Goal: Task Accomplishment & Management: Use online tool/utility

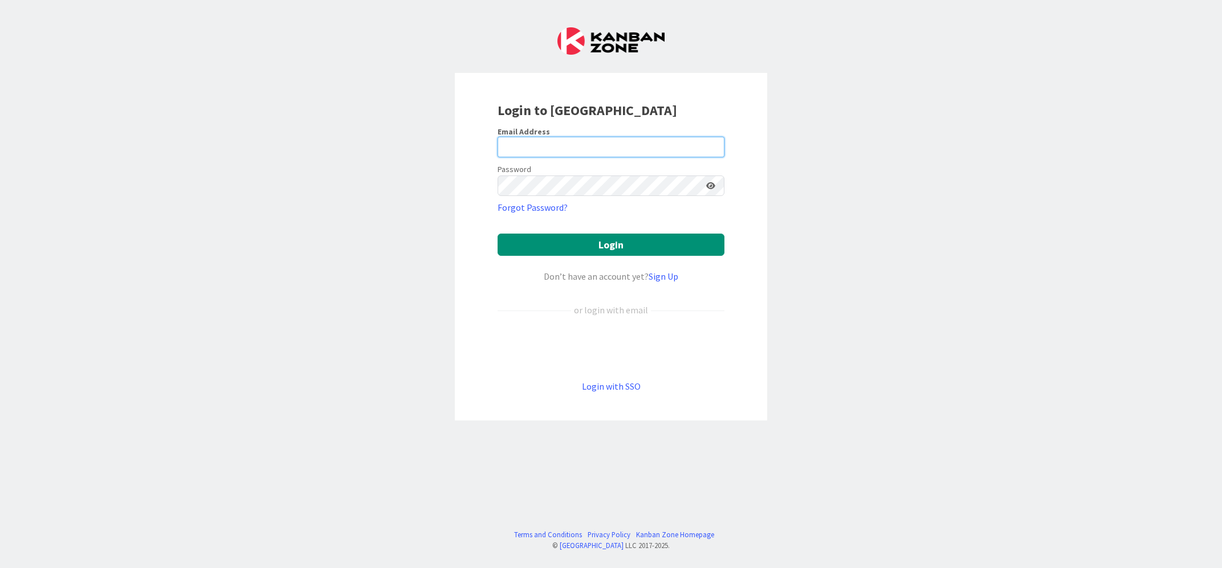
click at [595, 137] on input "email" at bounding box center [611, 147] width 227 height 21
type input "[PERSON_NAME][EMAIL_ADDRESS][DOMAIN_NAME]"
click at [498, 234] on button "Login" at bounding box center [611, 245] width 227 height 22
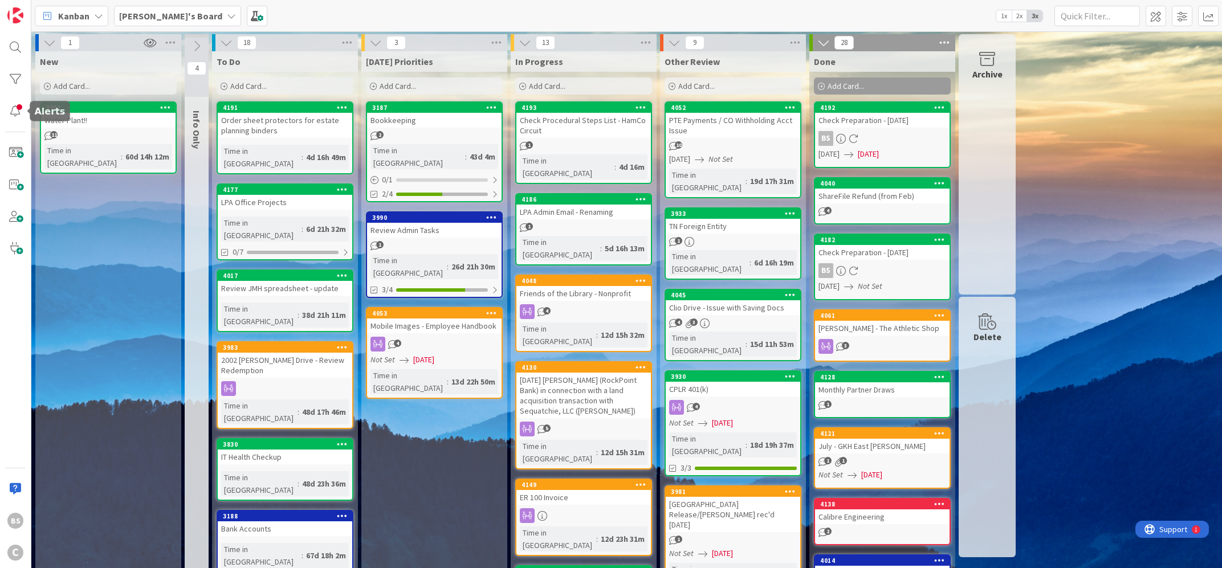
click at [1, 113] on div "BS C" at bounding box center [15, 284] width 31 height 568
click at [9, 111] on div at bounding box center [15, 111] width 23 height 23
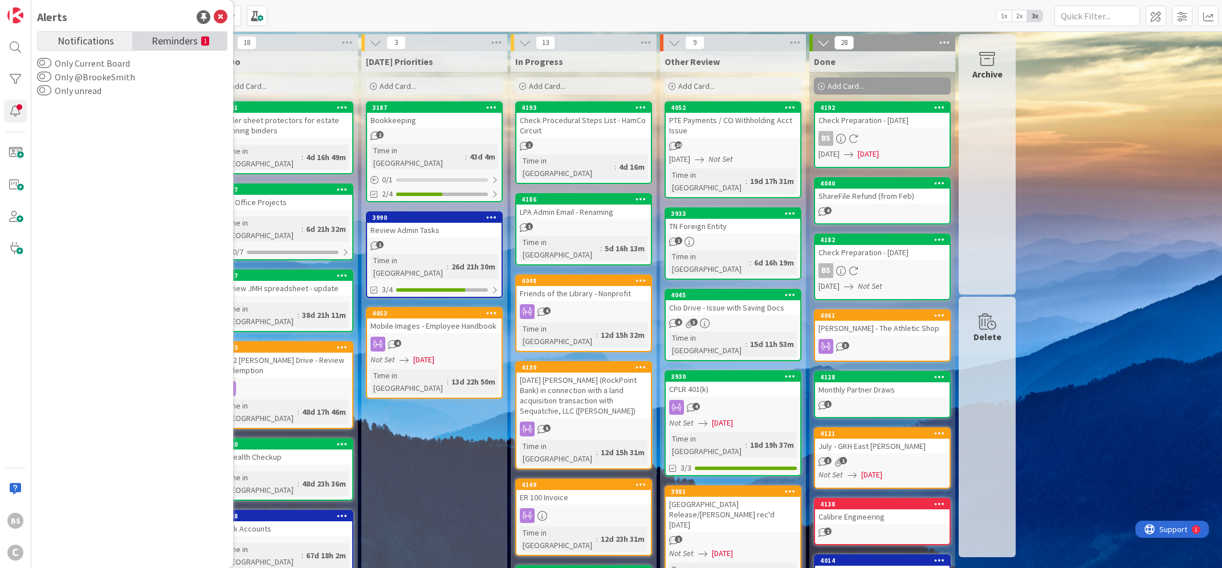
click at [181, 44] on span "Reminders" at bounding box center [175, 40] width 46 height 16
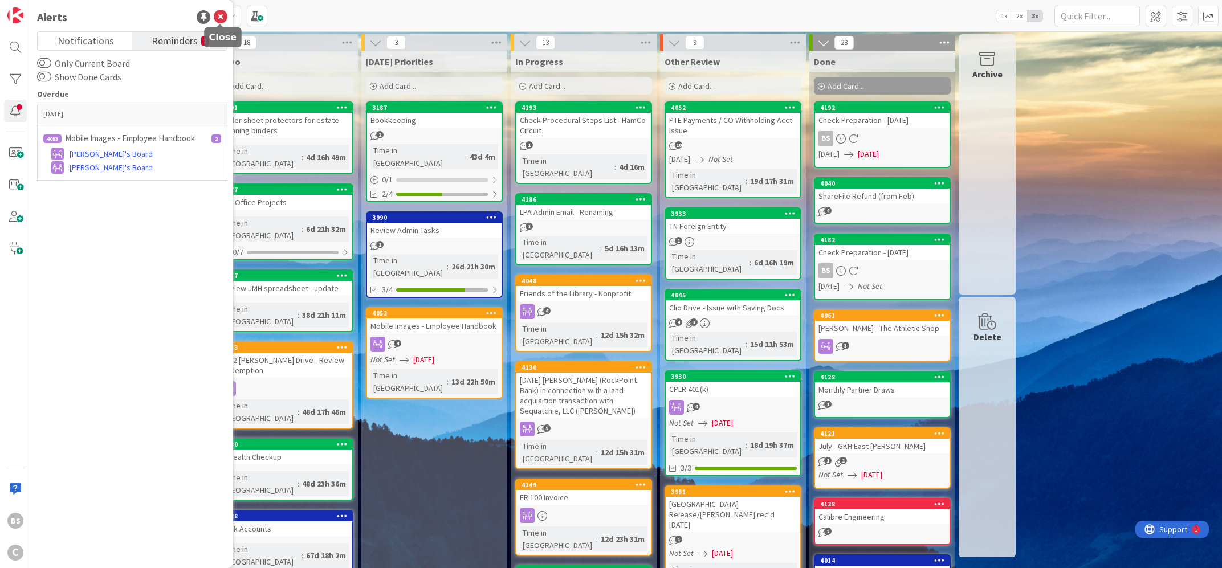
click at [224, 19] on icon at bounding box center [221, 17] width 14 height 14
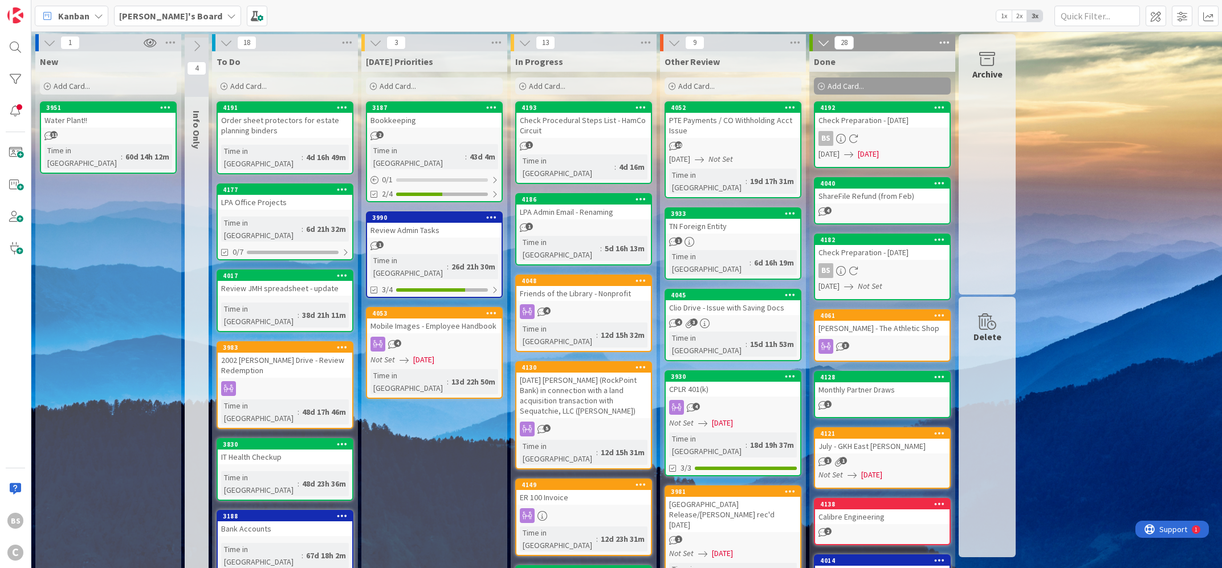
click at [149, 11] on b "[PERSON_NAME]'s Board" at bounding box center [170, 15] width 103 height 11
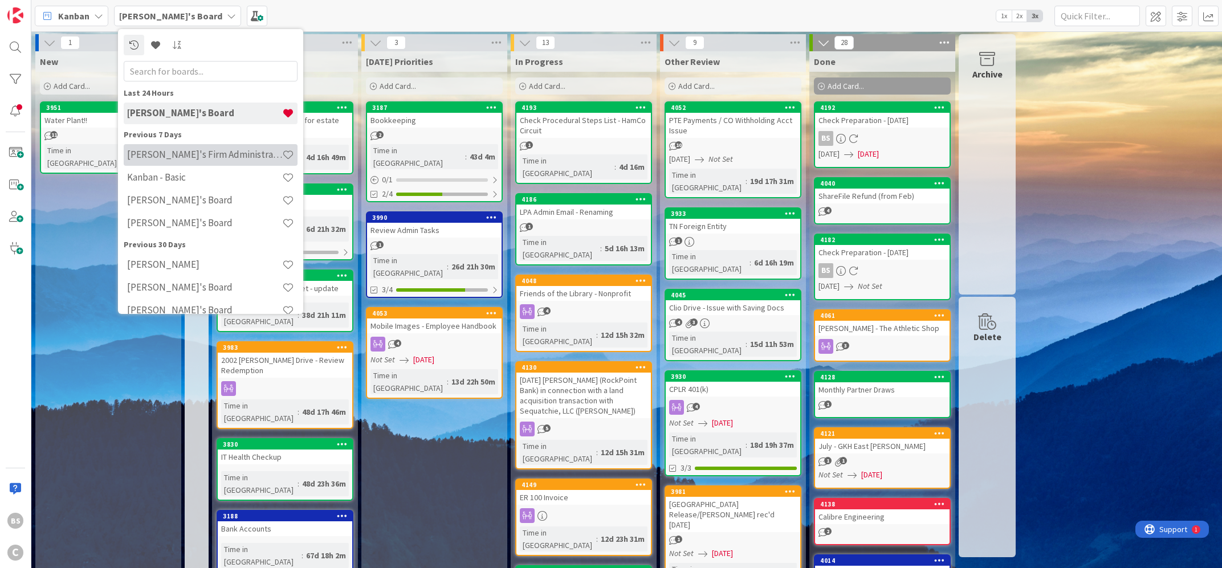
click at [149, 155] on h4 "[PERSON_NAME]'s Firm Administration Board" at bounding box center [204, 154] width 155 height 11
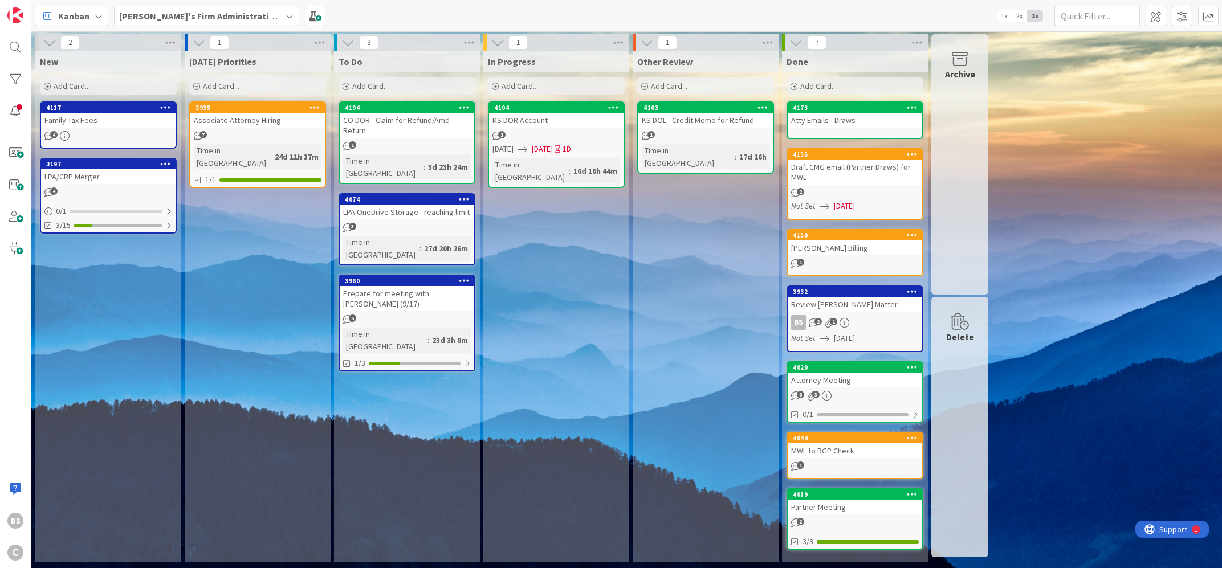
click at [370, 277] on div "3960" at bounding box center [409, 281] width 129 height 8
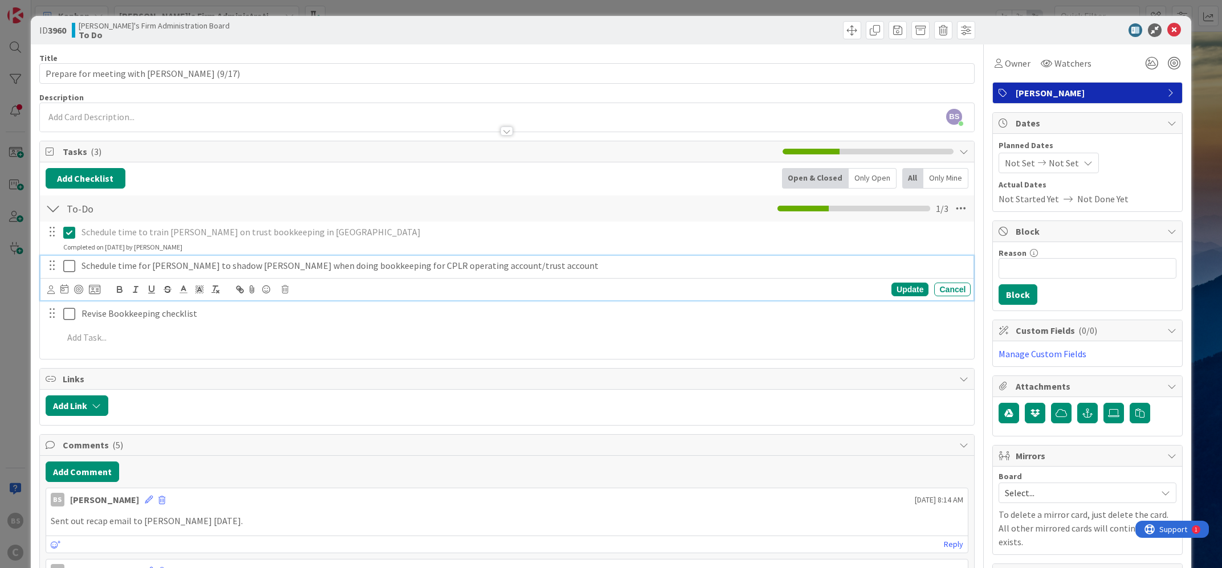
click at [67, 267] on icon at bounding box center [69, 266] width 12 height 14
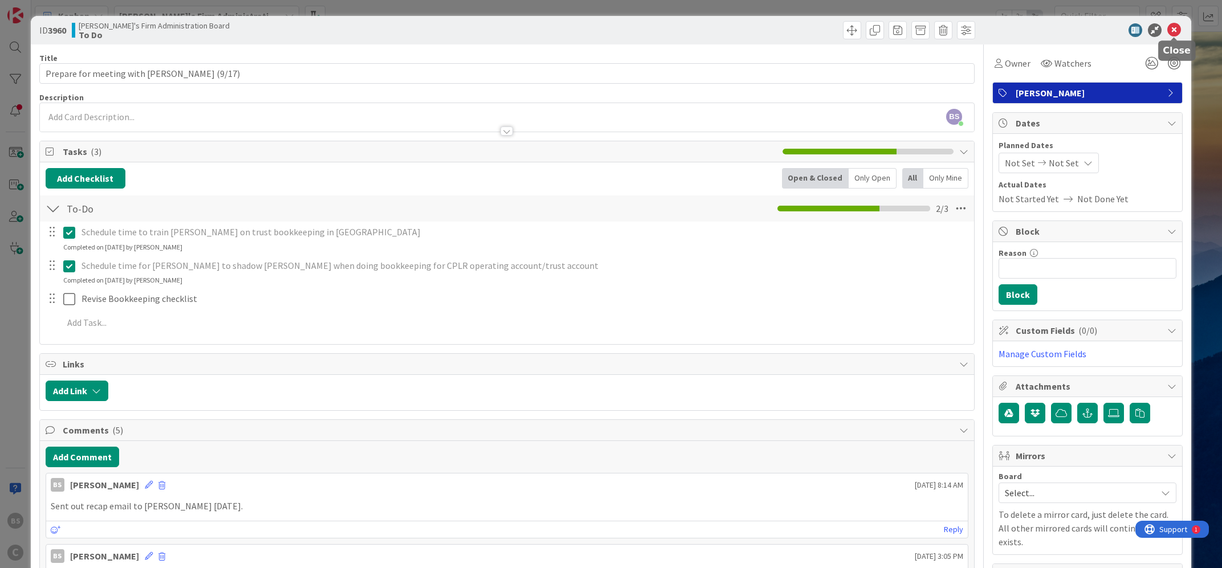
click at [1177, 34] on icon at bounding box center [1175, 30] width 14 height 14
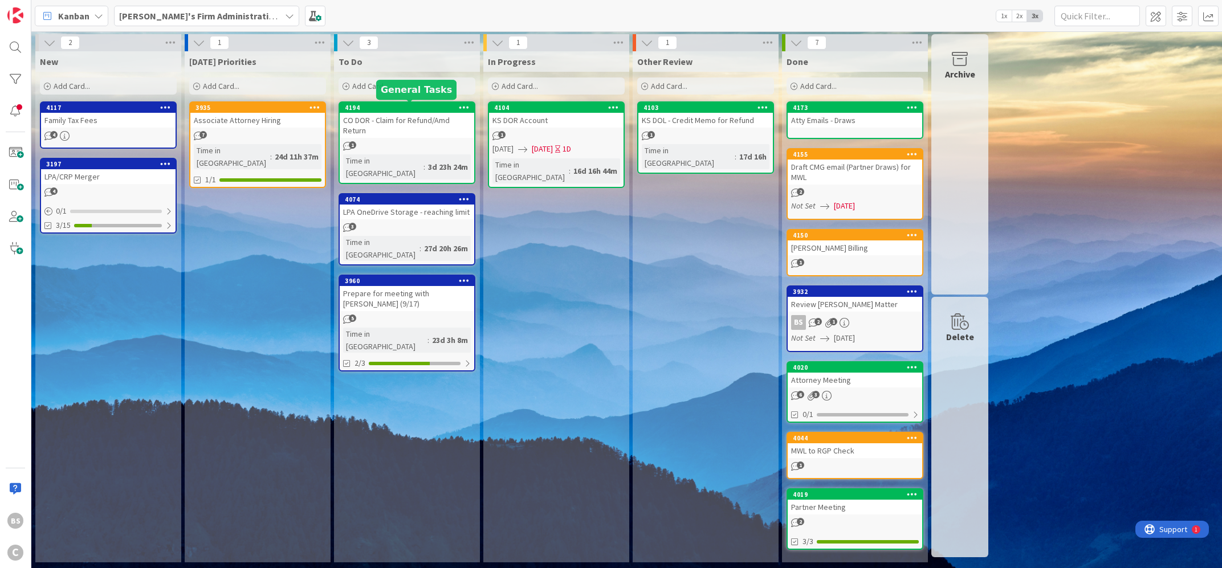
click at [399, 108] on div "4194" at bounding box center [409, 108] width 129 height 8
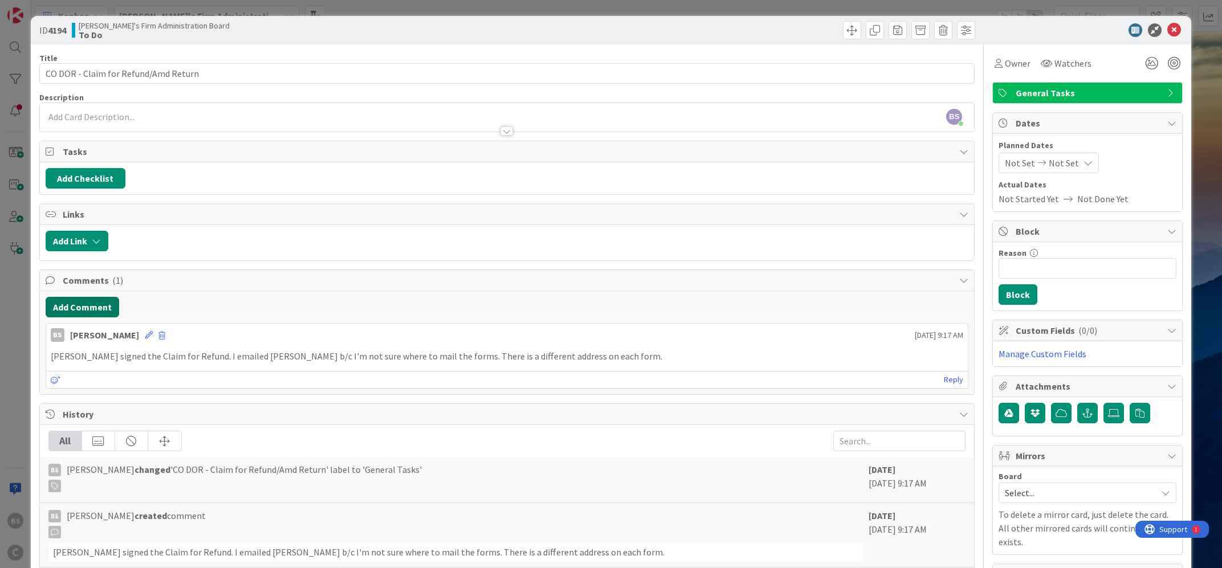
click at [91, 307] on button "Add Comment" at bounding box center [83, 307] width 74 height 21
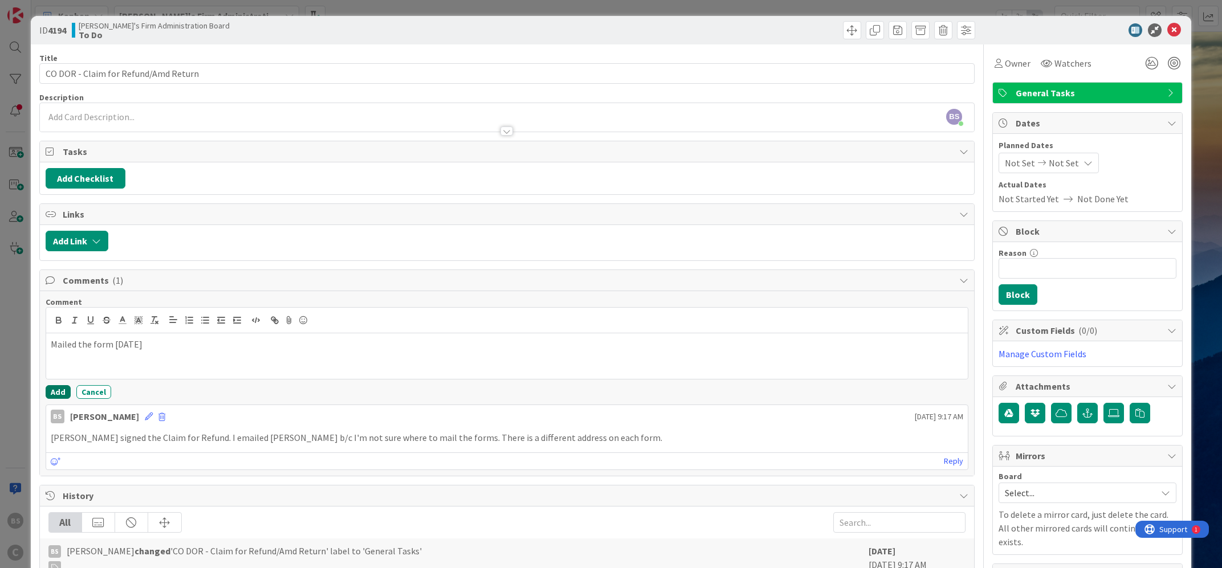
click at [55, 397] on button "Add" at bounding box center [58, 392] width 25 height 14
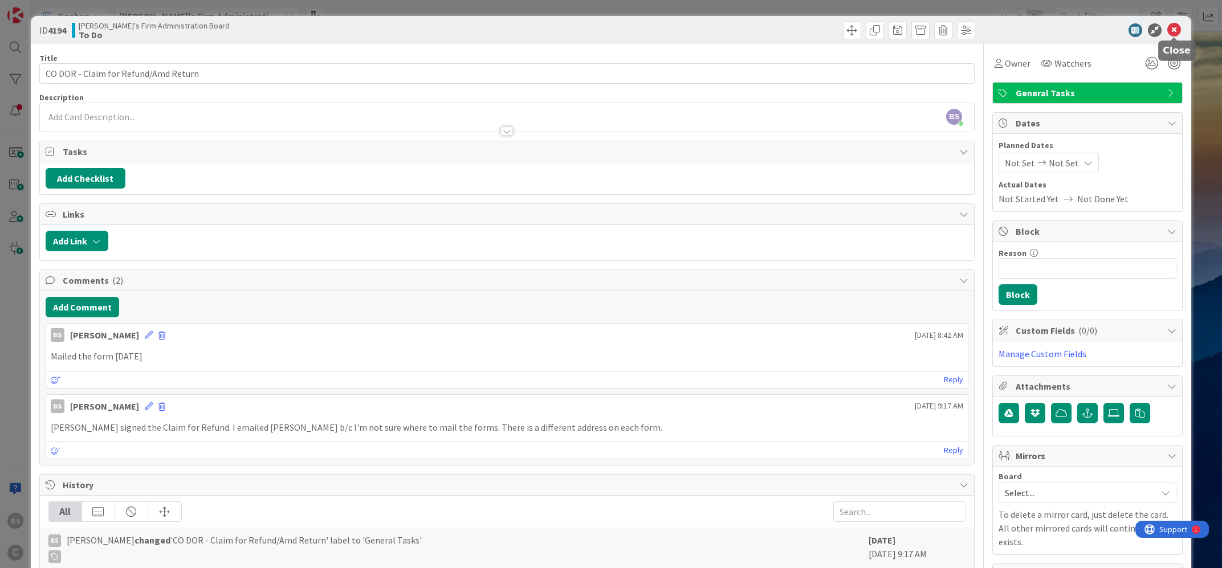
click at [1171, 31] on icon at bounding box center [1175, 30] width 14 height 14
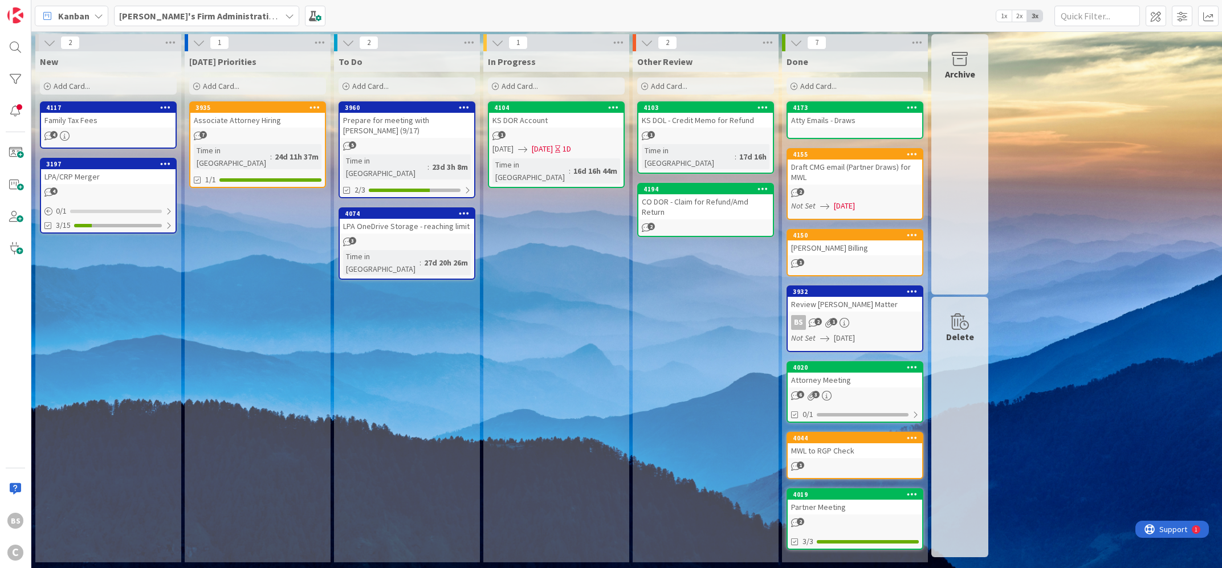
click at [200, 15] on b "[PERSON_NAME]'s Firm Administration Board" at bounding box center [212, 15] width 187 height 11
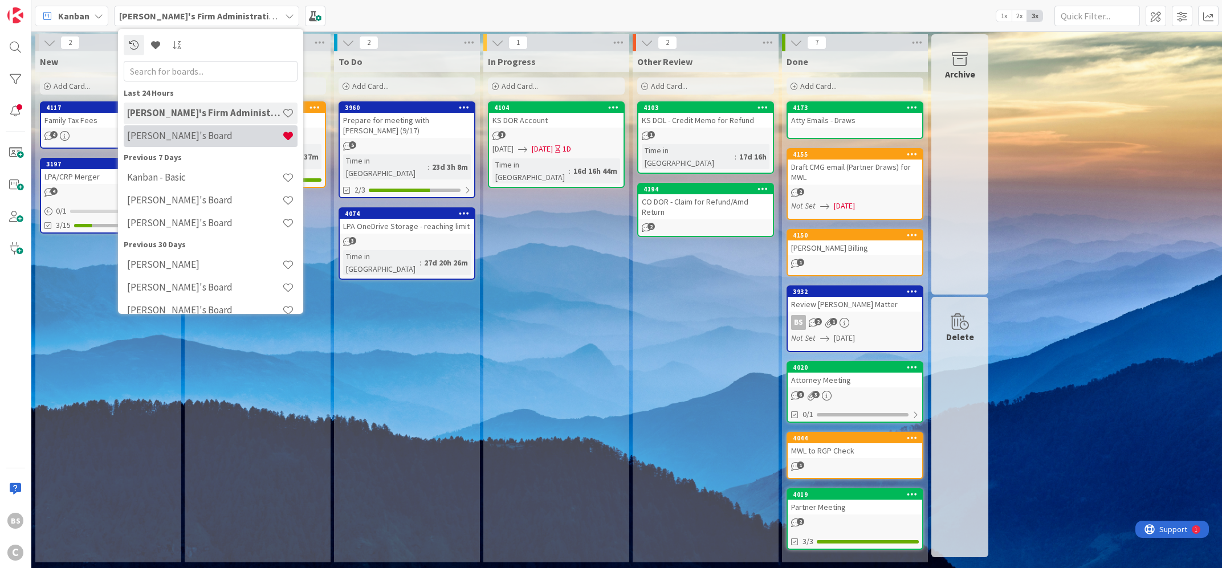
click at [177, 141] on h4 "[PERSON_NAME]'s Board" at bounding box center [204, 135] width 155 height 11
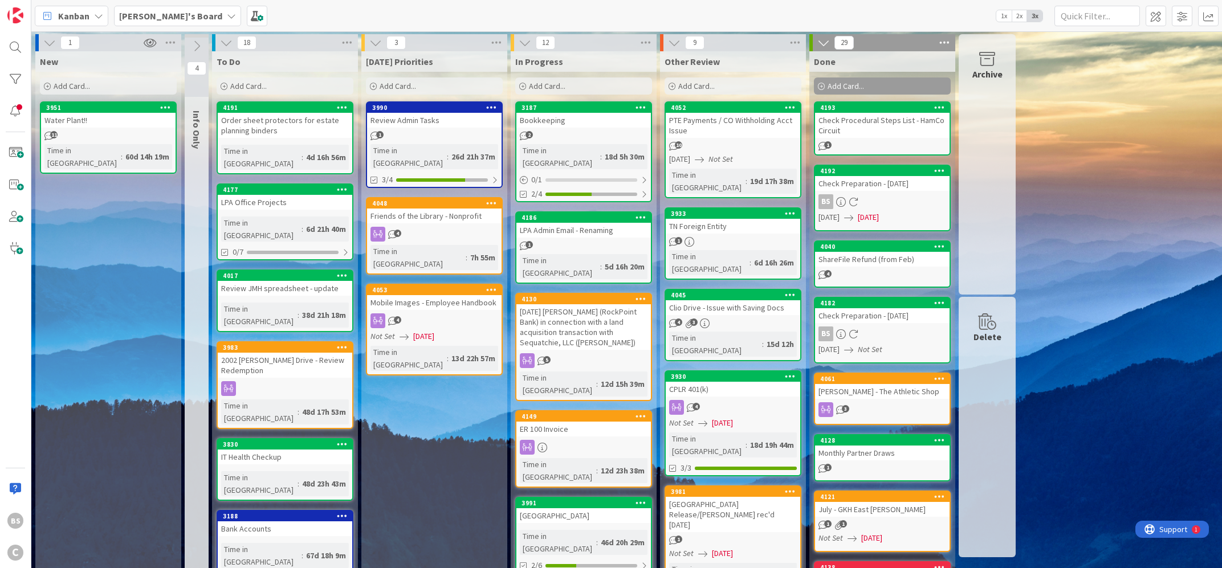
click at [121, 108] on div "3951" at bounding box center [110, 108] width 129 height 8
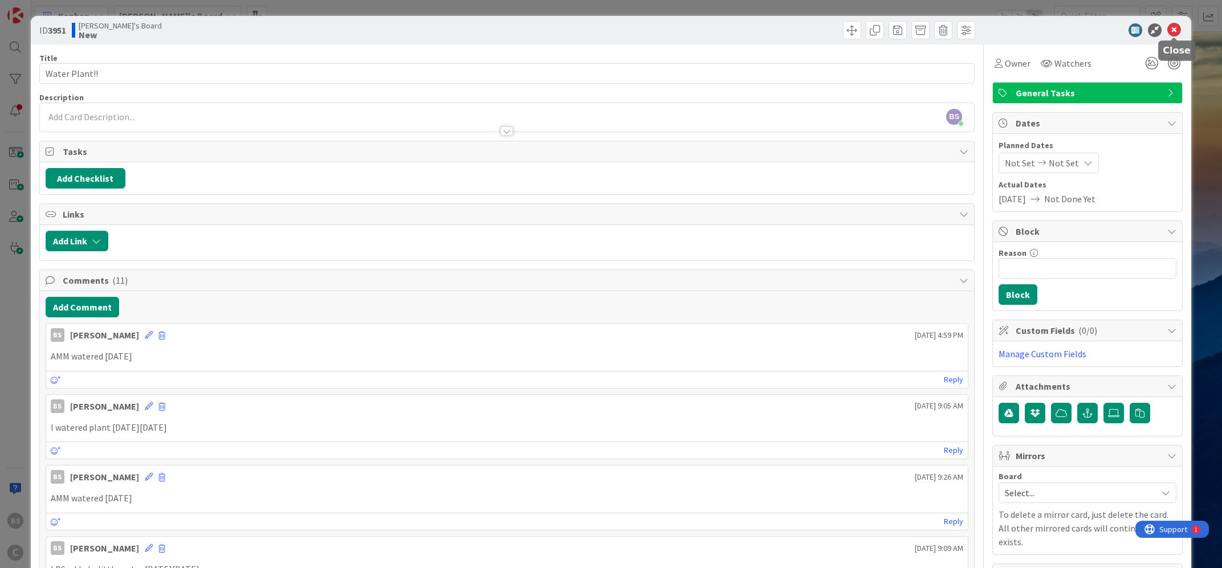
click at [1177, 29] on icon at bounding box center [1175, 30] width 14 height 14
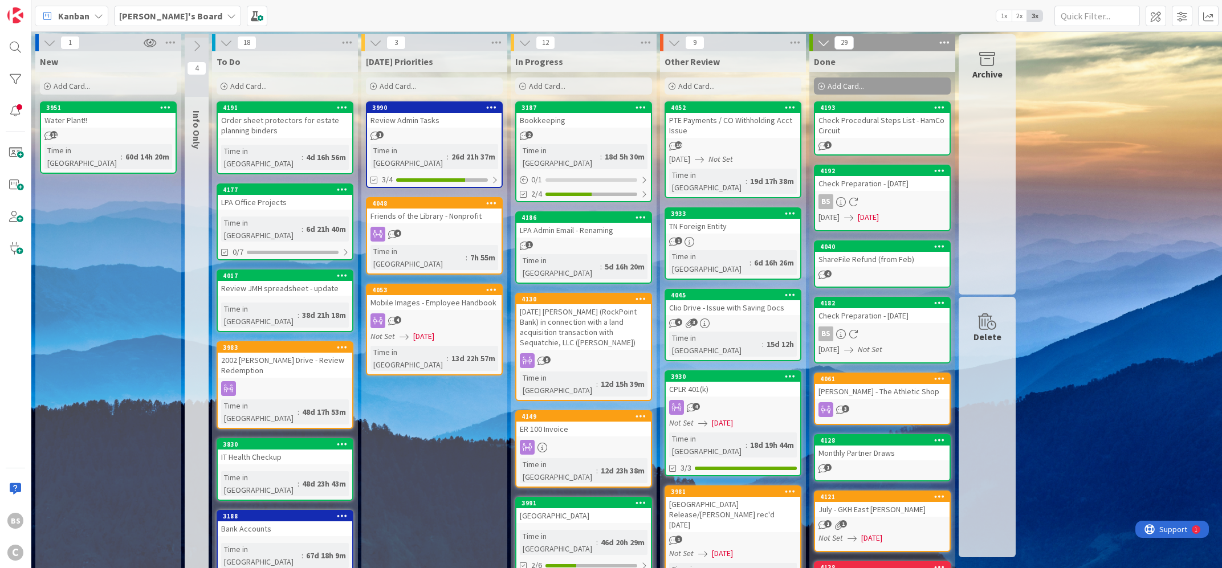
click at [152, 18] on b "[PERSON_NAME]'s Board" at bounding box center [170, 15] width 103 height 11
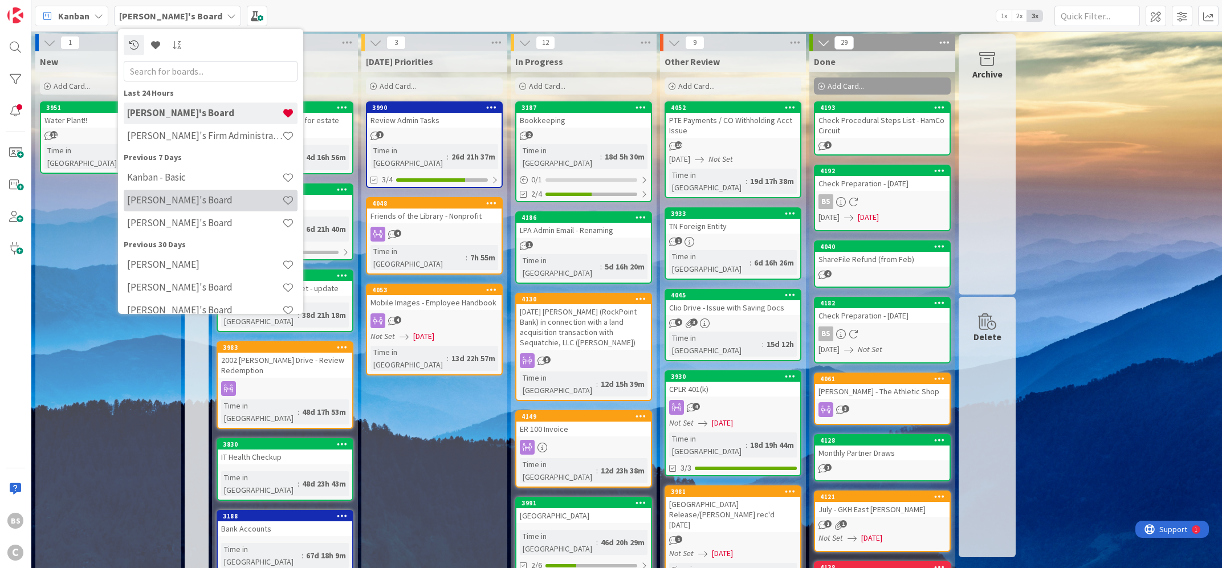
click at [152, 201] on h4 "[PERSON_NAME]'s Board" at bounding box center [204, 199] width 155 height 11
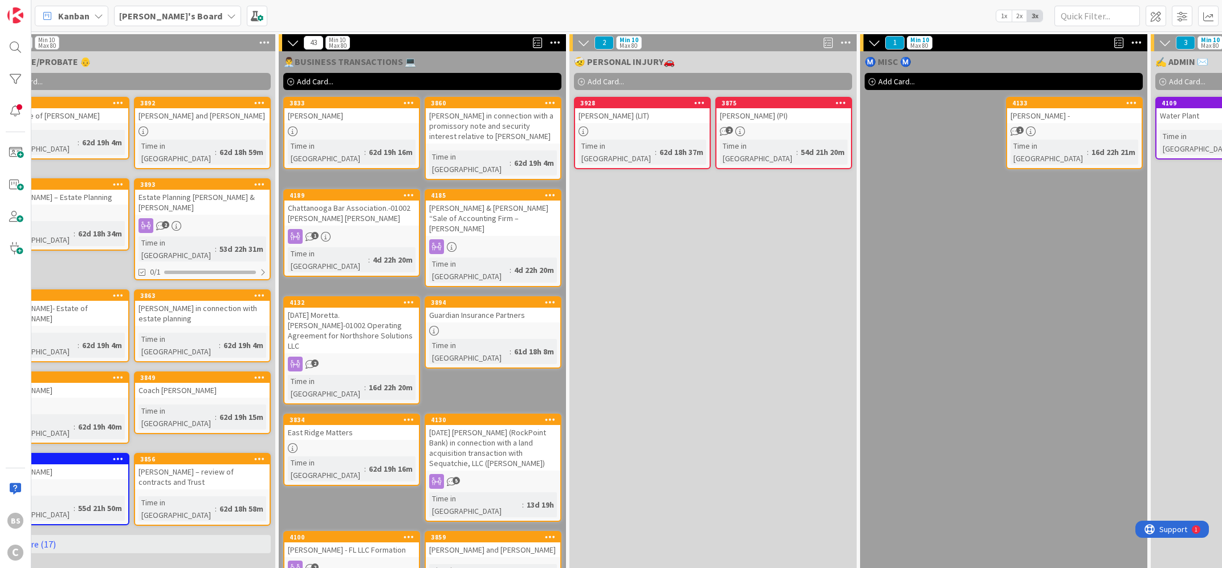
scroll to position [68, 637]
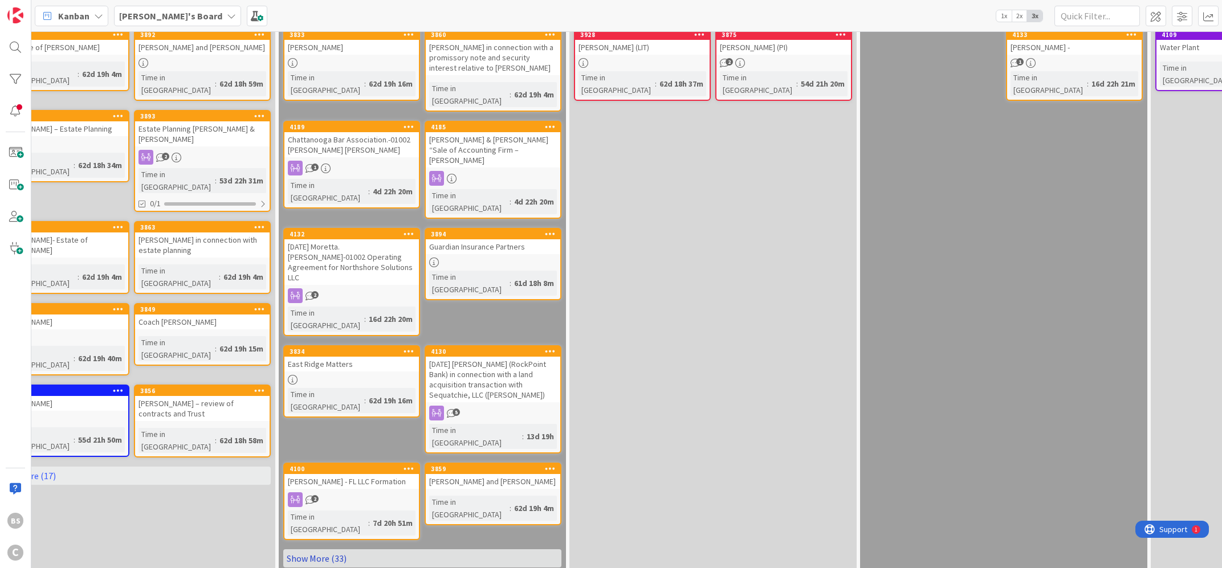
click at [353, 550] on link "Show More (33)" at bounding box center [422, 559] width 278 height 18
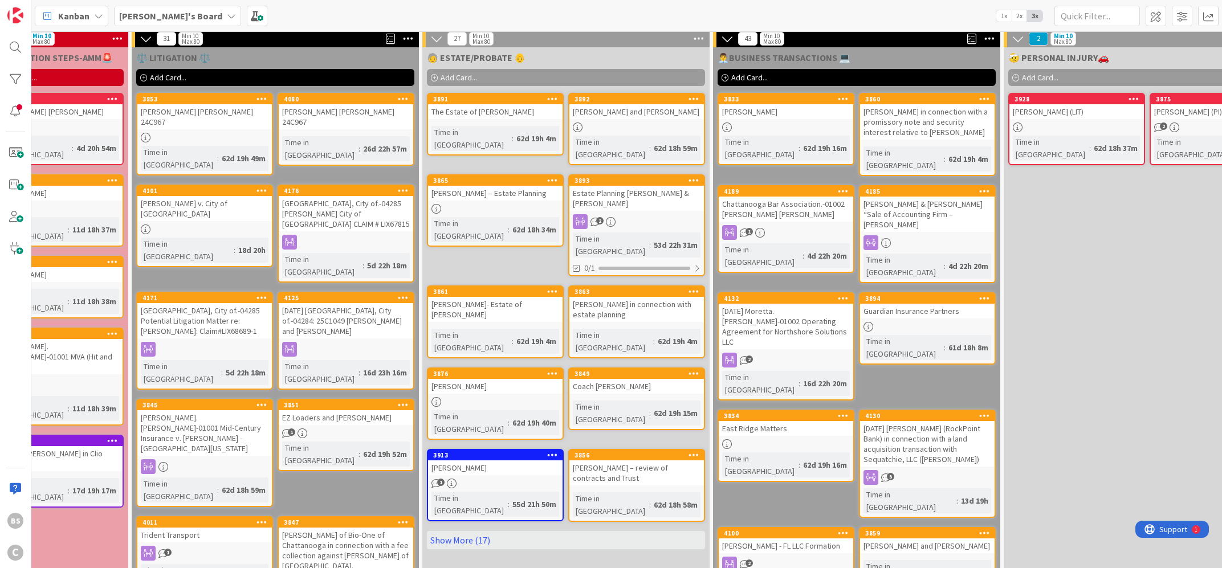
scroll to position [0, 202]
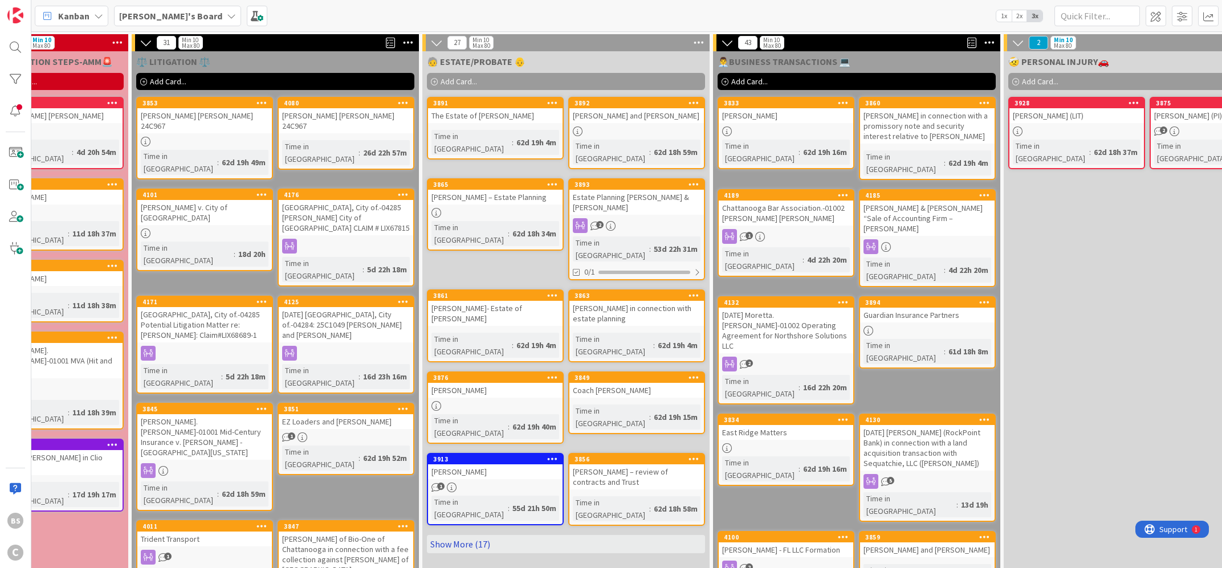
click at [514, 535] on link "Show More (17)" at bounding box center [566, 544] width 278 height 18
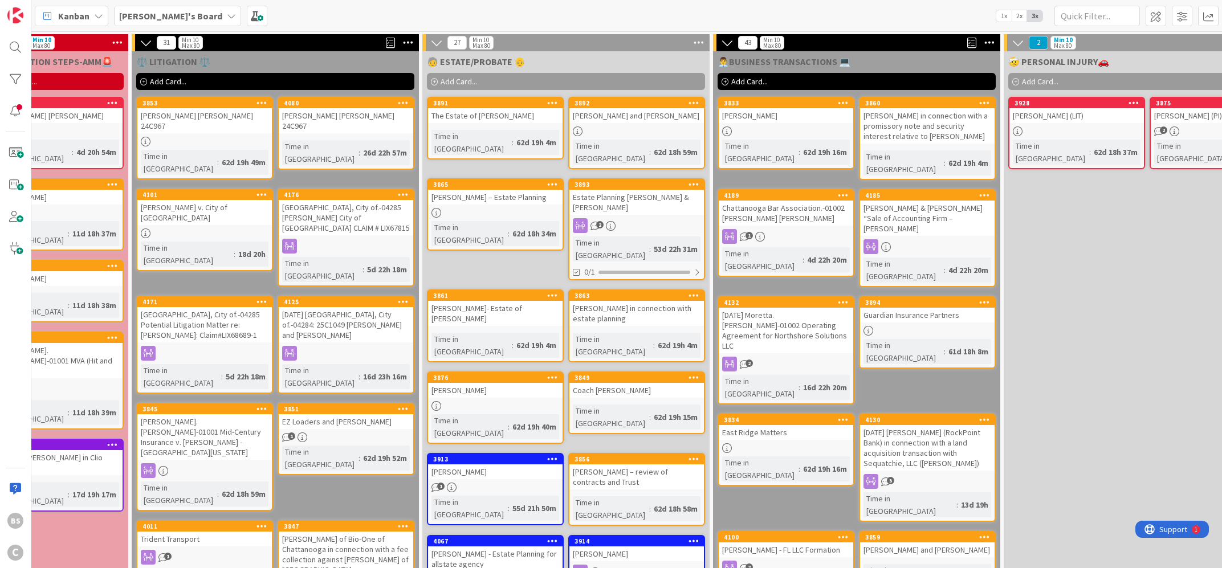
scroll to position [275, 202]
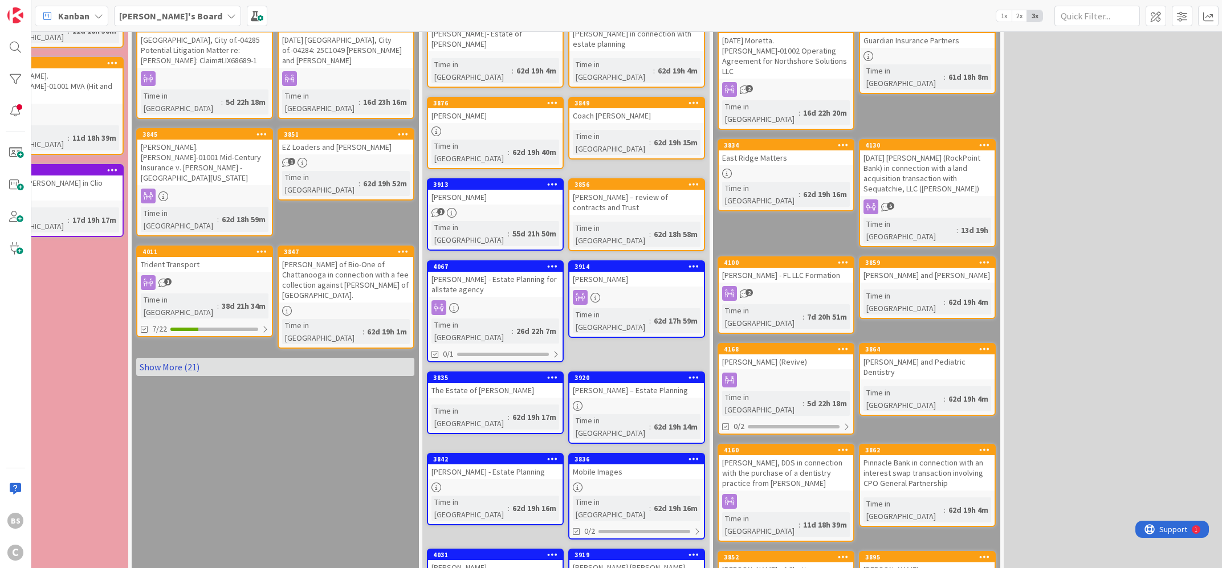
click at [234, 358] on link "Show More (21)" at bounding box center [275, 367] width 278 height 18
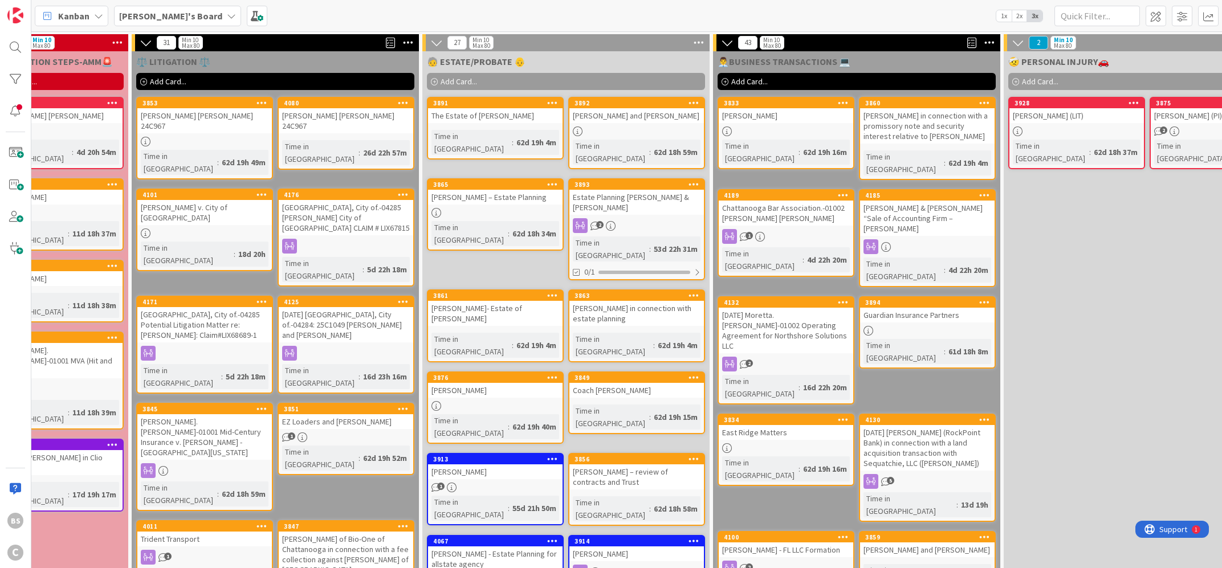
scroll to position [0, 0]
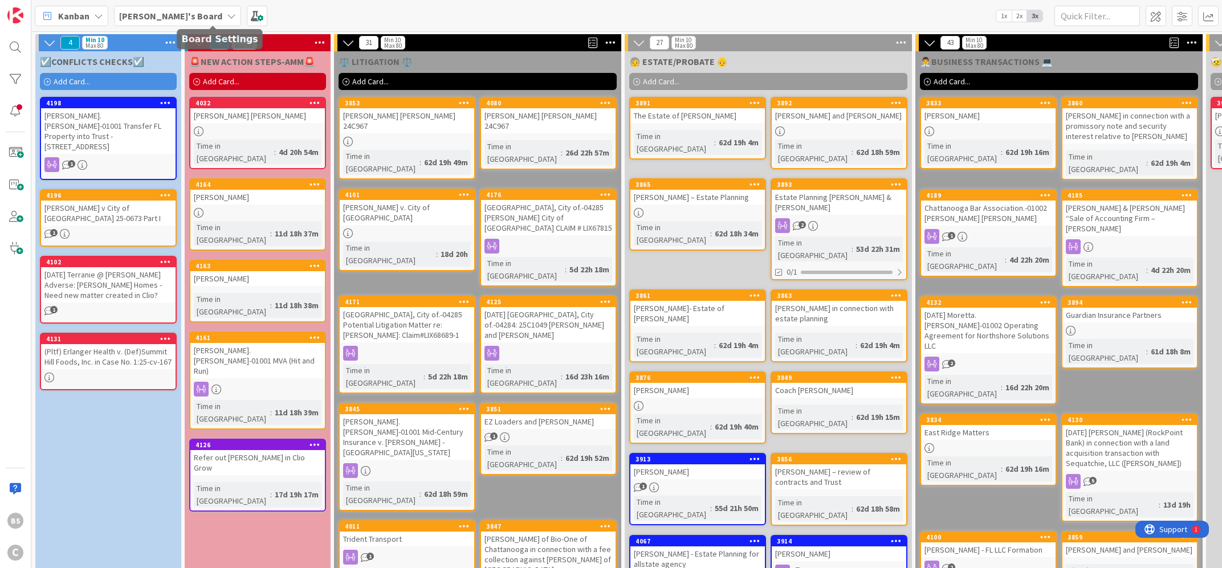
click at [162, 16] on b "[PERSON_NAME]'s Board" at bounding box center [170, 15] width 103 height 11
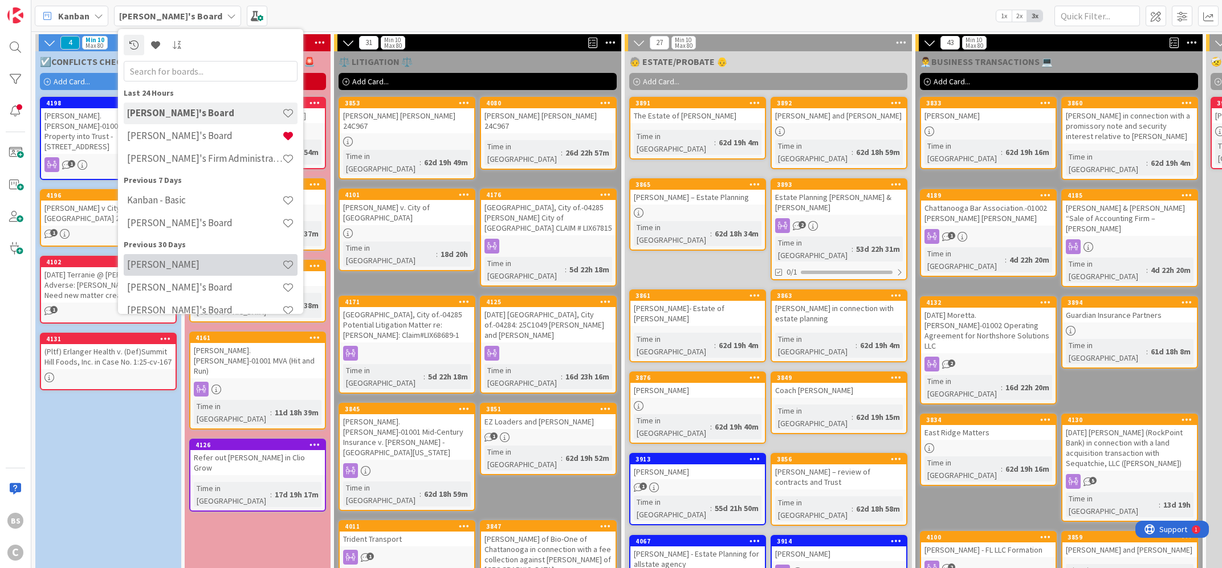
click at [176, 268] on h4 "[PERSON_NAME]" at bounding box center [204, 264] width 155 height 11
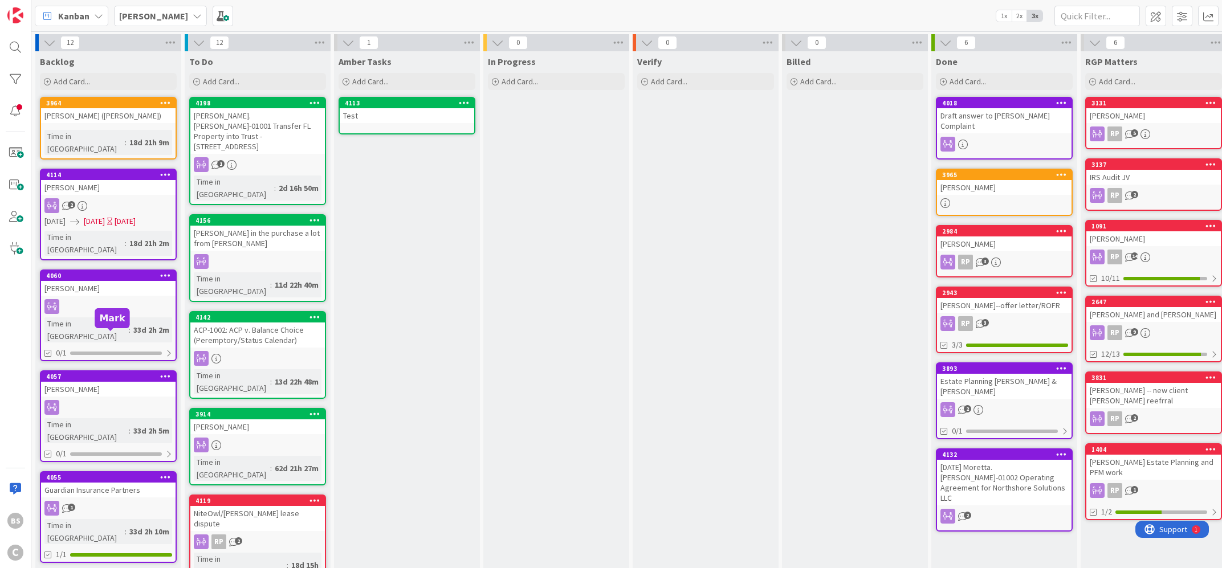
click at [129, 373] on div "4057" at bounding box center [110, 377] width 129 height 8
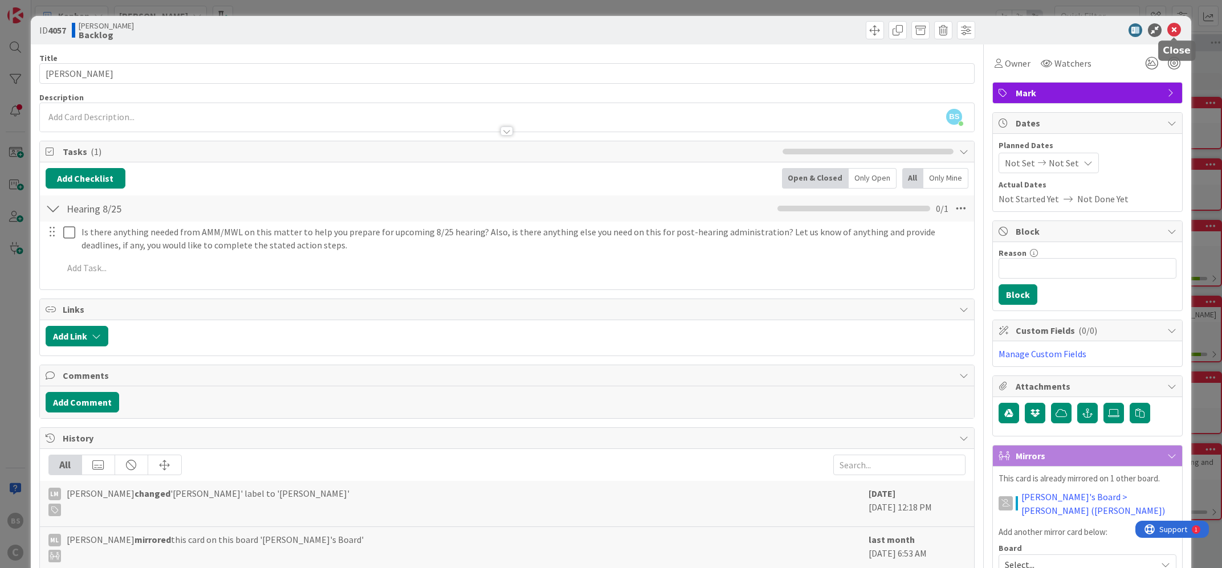
click at [1177, 26] on icon at bounding box center [1175, 30] width 14 height 14
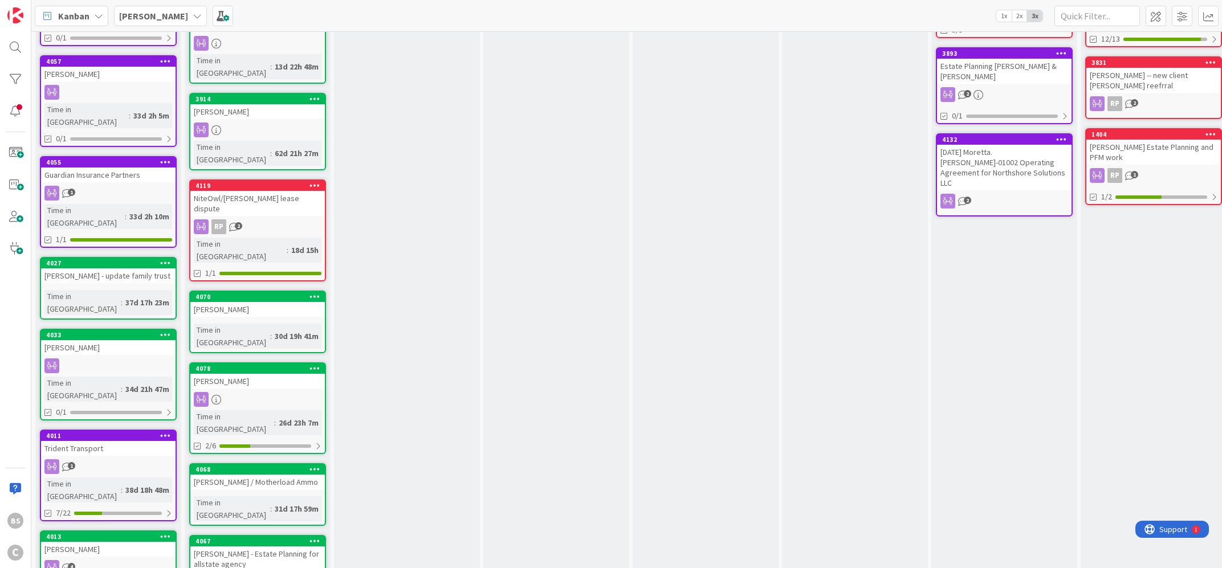
scroll to position [371, 0]
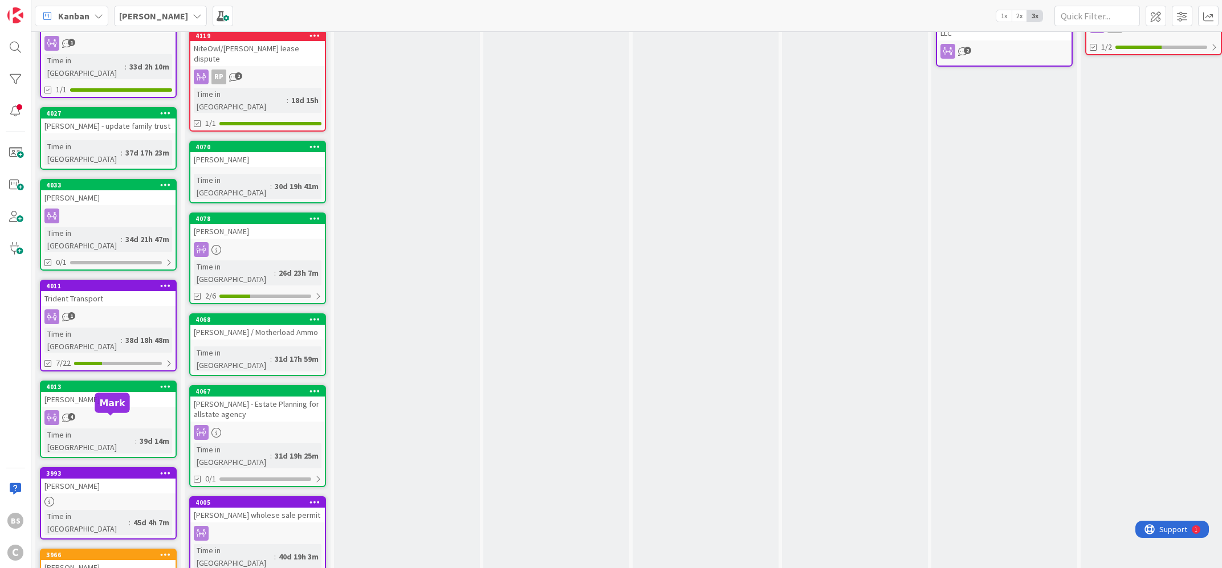
scroll to position [518, 0]
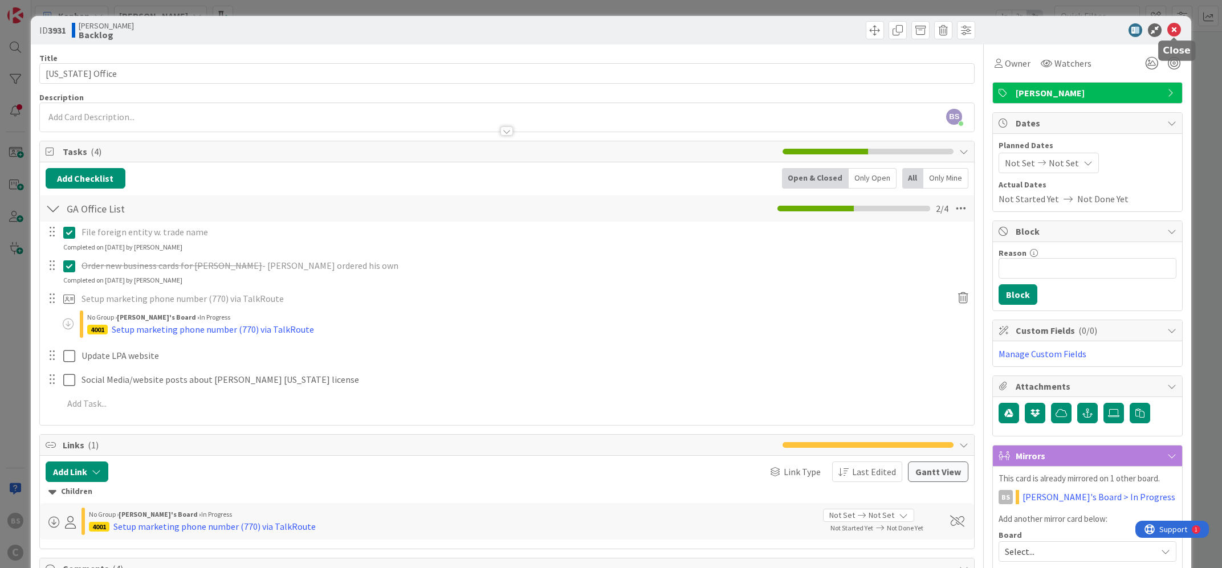
click at [1177, 27] on icon at bounding box center [1175, 30] width 14 height 14
